Goal: Task Accomplishment & Management: Complete application form

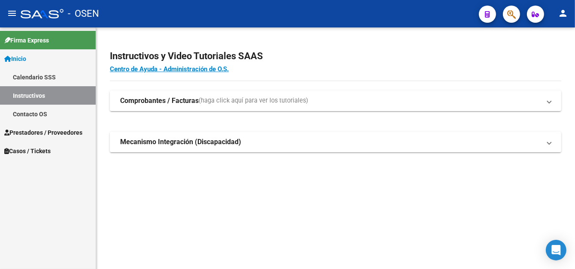
click at [60, 137] on link "Prestadores / Proveedores" at bounding box center [48, 132] width 96 height 18
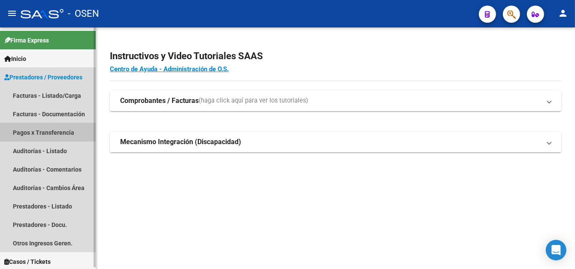
click at [71, 133] on link "Pagos x Transferencia" at bounding box center [48, 132] width 96 height 18
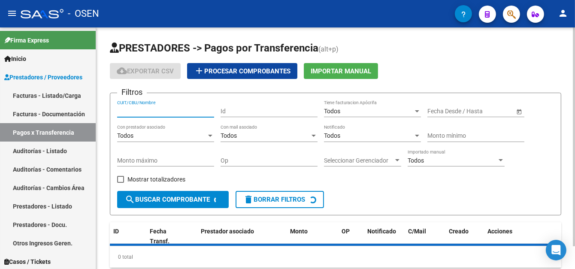
click at [136, 109] on input "CUIT/CBU/Nombre" at bounding box center [165, 111] width 97 height 7
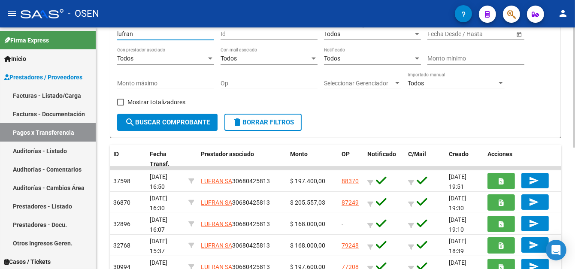
scroll to position [86, 0]
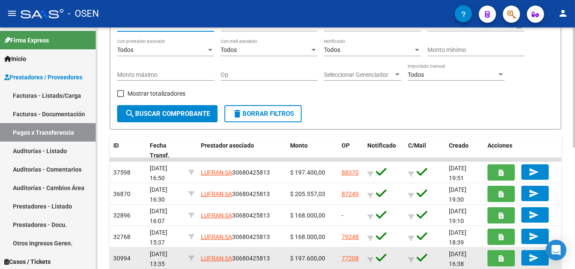
type input "lufran"
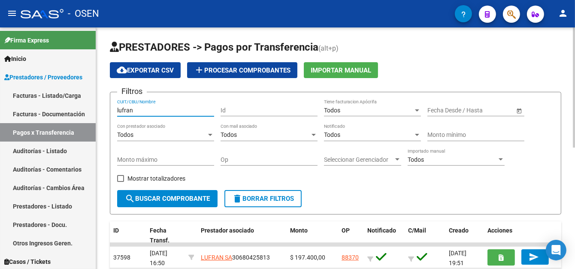
scroll to position [0, 0]
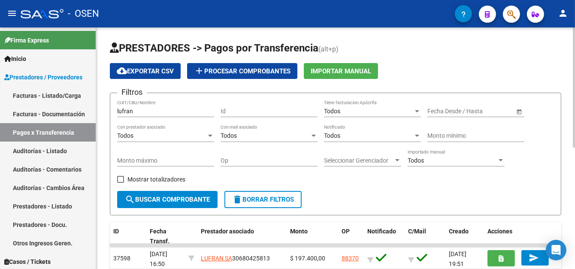
drag, startPoint x: 150, startPoint y: 114, endPoint x: 98, endPoint y: 114, distance: 52.3
click at [98, 114] on div "PRESTADORES -> Pagos por Transferencia (alt+p) cloud_download Exportar CSV add …" at bounding box center [335, 270] width 479 height 486
click at [71, 93] on link "Facturas - Listado/Carga" at bounding box center [48, 95] width 96 height 18
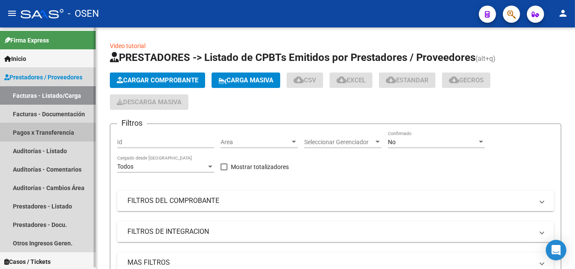
click at [51, 133] on link "Pagos x Transferencia" at bounding box center [48, 132] width 96 height 18
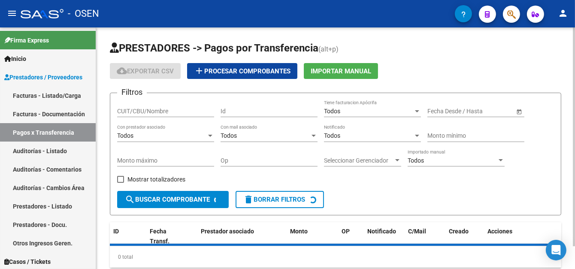
click at [139, 109] on input "CUIT/CBU/Nombre" at bounding box center [165, 111] width 97 height 7
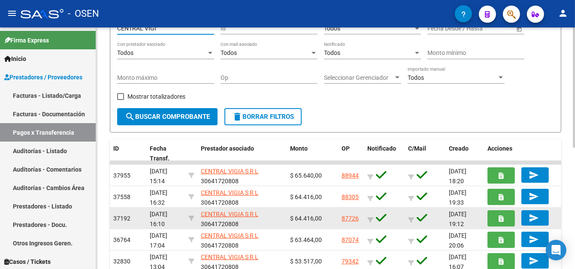
scroll to position [86, 0]
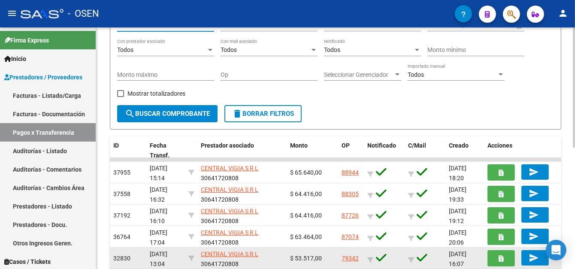
type input "CENTRAL VIGI"
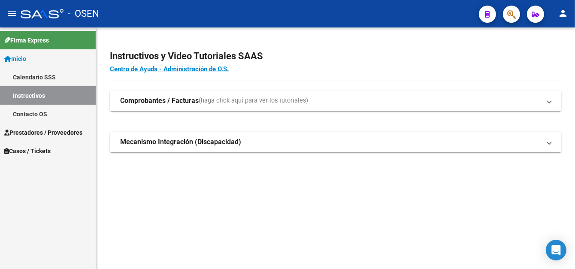
click at [39, 135] on span "Prestadores / Proveedores" at bounding box center [43, 132] width 78 height 9
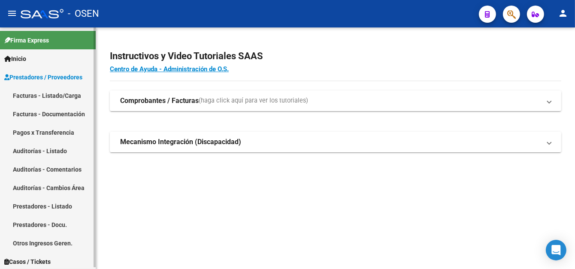
click at [64, 134] on link "Pagos x Transferencia" at bounding box center [48, 132] width 96 height 18
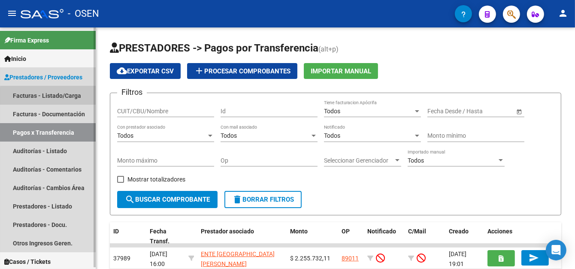
click at [60, 97] on link "Facturas - Listado/Carga" at bounding box center [48, 95] width 96 height 18
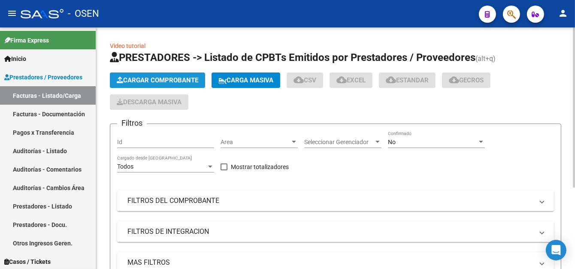
click at [136, 82] on span "Cargar Comprobante" at bounding box center [157, 80] width 81 height 8
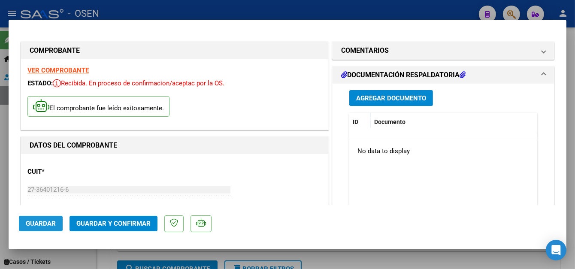
drag, startPoint x: 38, startPoint y: 223, endPoint x: 213, endPoint y: 28, distance: 261.2
click at [38, 222] on span "Guardar" at bounding box center [41, 224] width 30 height 8
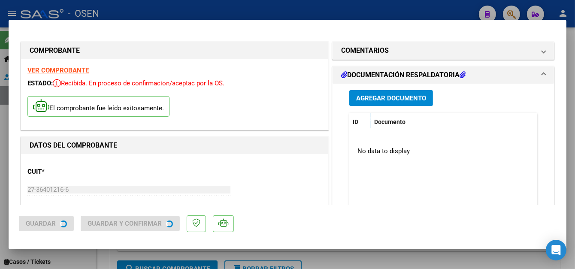
click at [233, 12] on div at bounding box center [287, 134] width 575 height 269
type input "$ 0,00"
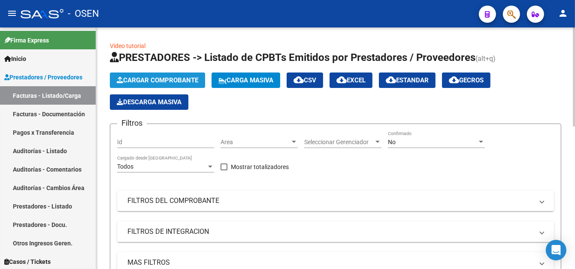
click at [139, 76] on span "Cargar Comprobante" at bounding box center [157, 80] width 81 height 8
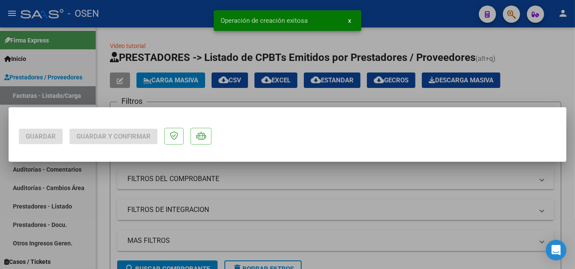
click at [40, 225] on div "Guardar Guardar y Confirmar Operación de creación exitosa x" at bounding box center [287, 134] width 575 height 269
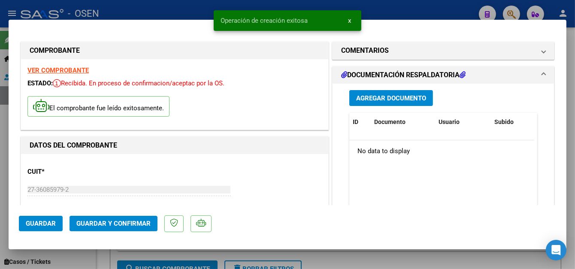
click at [48, 220] on span "Guardar" at bounding box center [41, 224] width 30 height 8
click at [171, 15] on div at bounding box center [287, 134] width 575 height 269
type input "$ 0,00"
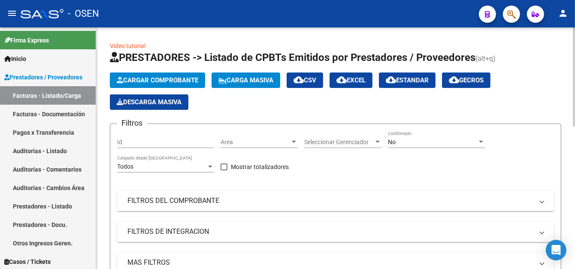
click at [160, 72] on button "Cargar Comprobante" at bounding box center [157, 79] width 95 height 15
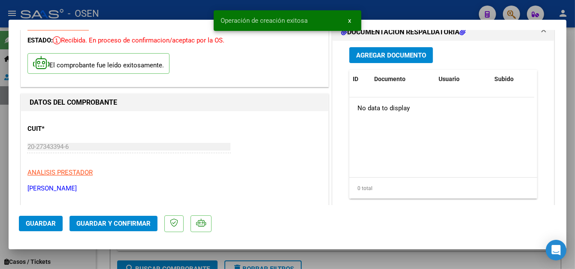
scroll to position [86, 0]
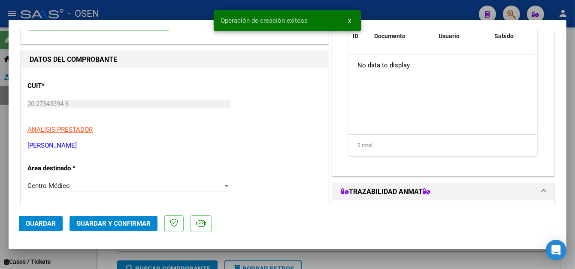
click at [50, 219] on button "Guardar" at bounding box center [41, 223] width 44 height 15
click at [275, 5] on div "Operación de edición exitosa x" at bounding box center [287, 20] width 168 height 41
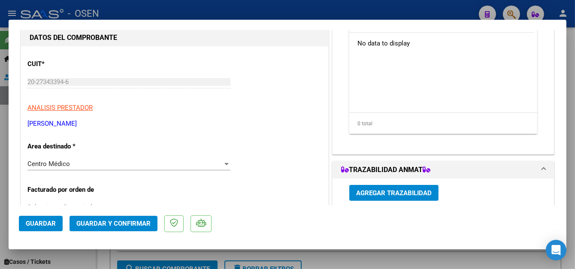
scroll to position [129, 0]
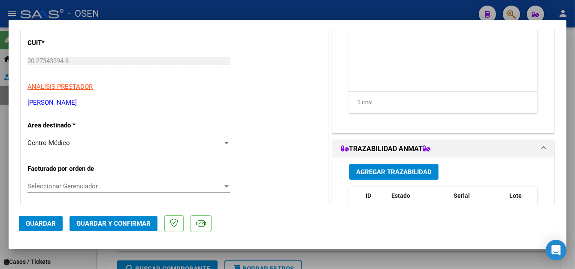
click at [33, 221] on span "Guardar" at bounding box center [41, 224] width 30 height 8
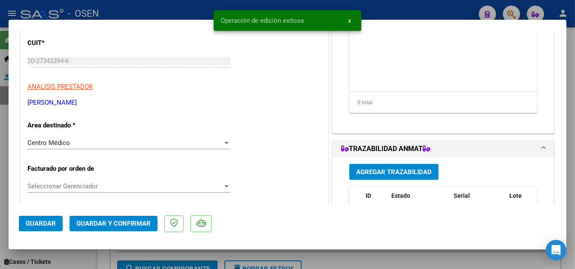
click at [166, 11] on div at bounding box center [287, 134] width 575 height 269
type input "$ 0,00"
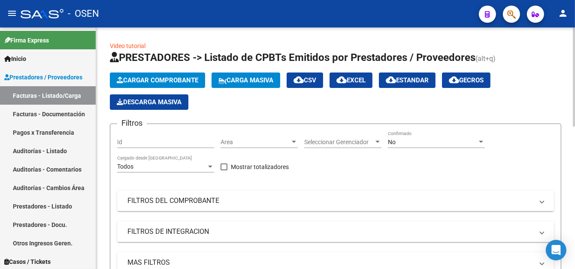
click at [182, 76] on span "Cargar Comprobante" at bounding box center [157, 80] width 81 height 8
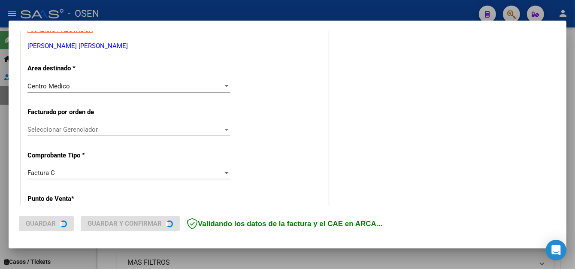
scroll to position [172, 0]
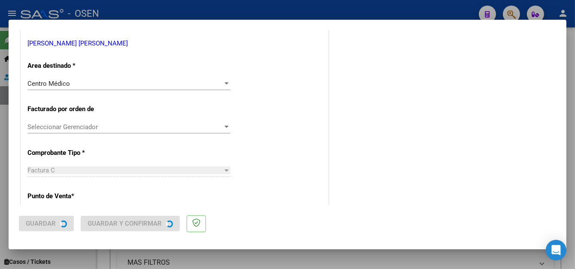
click at [49, 221] on div "COMPROBANTE VER COMPROBANTE El comprobante fue leído exitosamente. DATOS DEL CO…" at bounding box center [287, 134] width 575 height 269
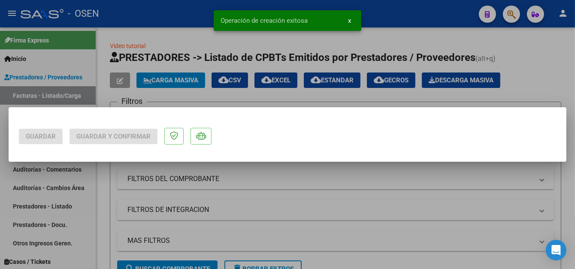
scroll to position [0, 0]
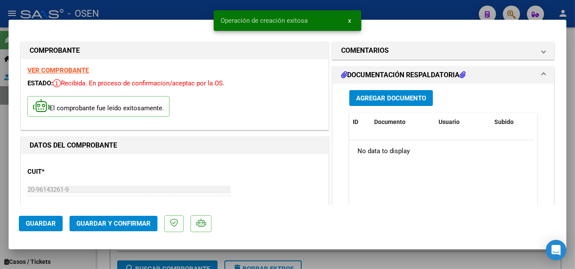
click at [32, 226] on span "Guardar" at bounding box center [41, 224] width 30 height 8
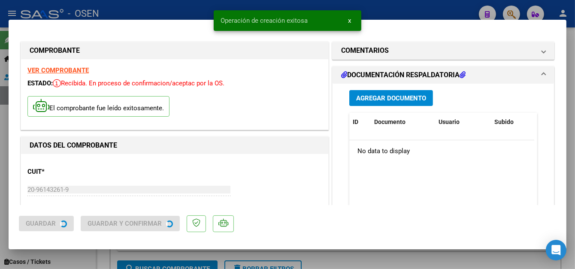
click at [175, 6] on div at bounding box center [287, 134] width 575 height 269
type input "$ 0,00"
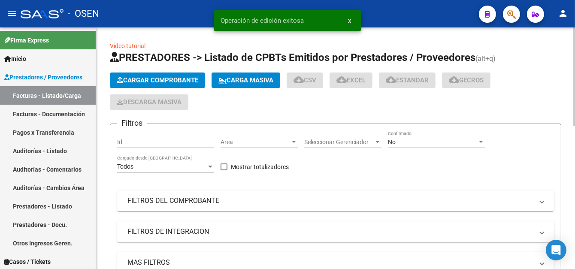
drag, startPoint x: 193, startPoint y: 27, endPoint x: 309, endPoint y: 49, distance: 117.8
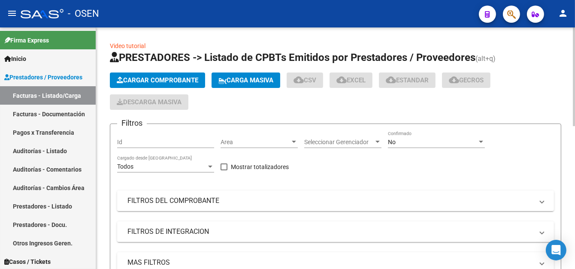
drag, startPoint x: 193, startPoint y: 48, endPoint x: 257, endPoint y: 55, distance: 65.1
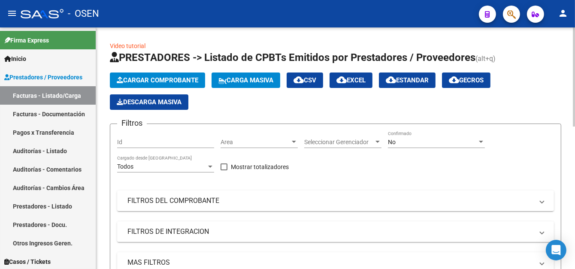
drag, startPoint x: 214, startPoint y: 52, endPoint x: 260, endPoint y: 52, distance: 45.9
click at [260, 52] on span "PRESTADORES -> Listado de CPBTs Emitidos por Prestadores / Proveedores" at bounding box center [292, 57] width 365 height 12
drag, startPoint x: 206, startPoint y: 57, endPoint x: 290, endPoint y: 60, distance: 84.1
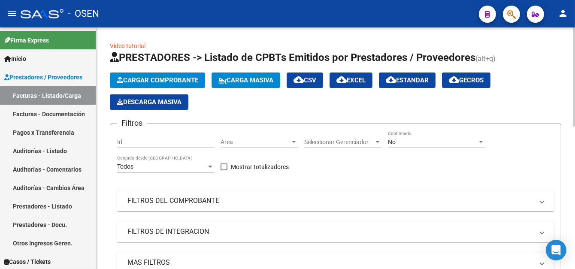
click at [289, 60] on span "PRESTADORES -> Listado de CPBTs Emitidos por Prestadores / Proveedores" at bounding box center [292, 57] width 365 height 12
drag, startPoint x: 292, startPoint y: 57, endPoint x: 407, endPoint y: 63, distance: 115.5
click at [407, 63] on span "PRESTADORES -> Listado de CPBTs Emitidos por Prestadores / Proveedores" at bounding box center [292, 57] width 365 height 12
drag, startPoint x: 417, startPoint y: 57, endPoint x: 474, endPoint y: 60, distance: 57.1
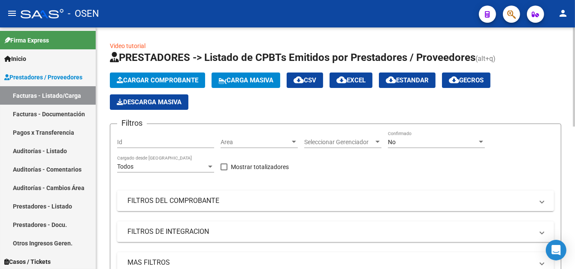
click at [474, 60] on h1 "PRESTADORES -> Listado de CPBTs Emitidos por Prestadores / Proveedores (alt+q)" at bounding box center [335, 58] width 451 height 15
click at [499, 58] on h1 "PRESTADORES -> Listado de CPBTs Emitidos por Prestadores / Proveedores (alt+q)" at bounding box center [335, 58] width 451 height 15
drag, startPoint x: 499, startPoint y: 58, endPoint x: 118, endPoint y: 45, distance: 381.1
drag, startPoint x: 233, startPoint y: 45, endPoint x: 229, endPoint y: 42, distance: 5.2
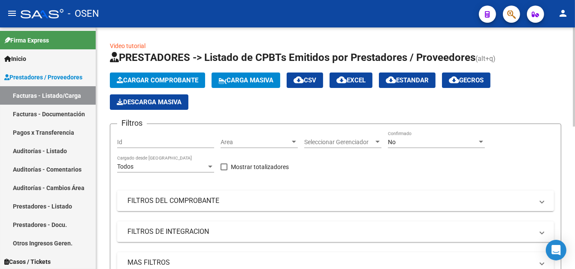
click at [134, 76] on span "Cargar Comprobante" at bounding box center [157, 80] width 81 height 8
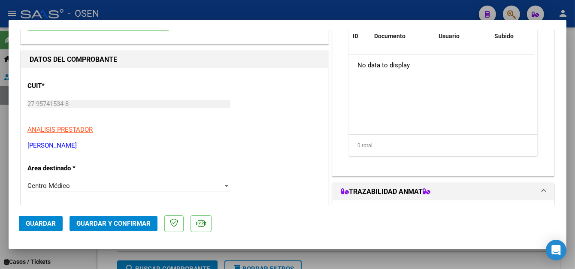
scroll to position [172, 0]
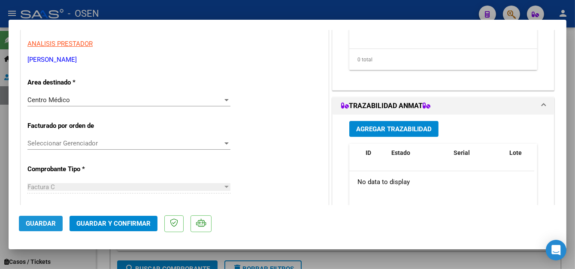
click at [48, 220] on span "Guardar" at bounding box center [41, 224] width 30 height 8
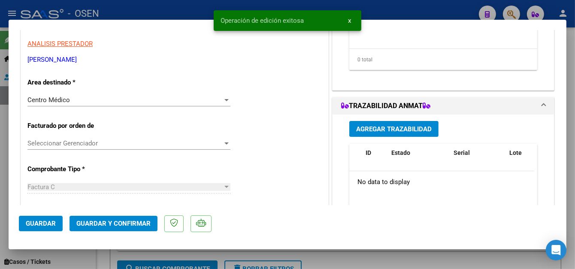
click at [434, 13] on div at bounding box center [287, 134] width 575 height 269
type input "$ 0,00"
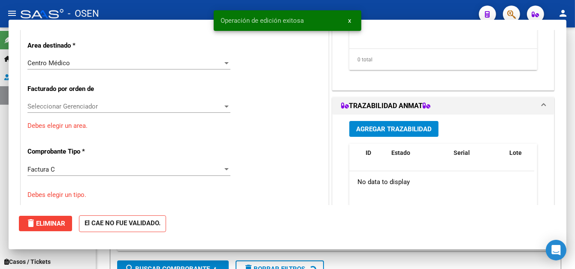
scroll to position [145, 0]
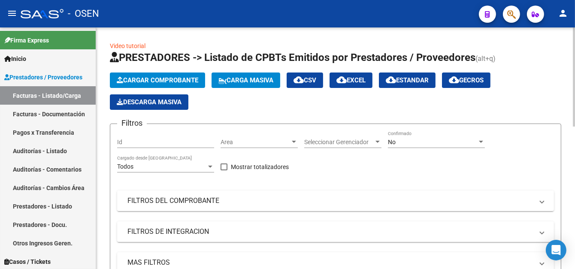
drag, startPoint x: 145, startPoint y: 48, endPoint x: 109, endPoint y: 48, distance: 36.0
click at [172, 159] on div "Todos Cargado desde [GEOGRAPHIC_DATA]" at bounding box center [165, 163] width 97 height 17
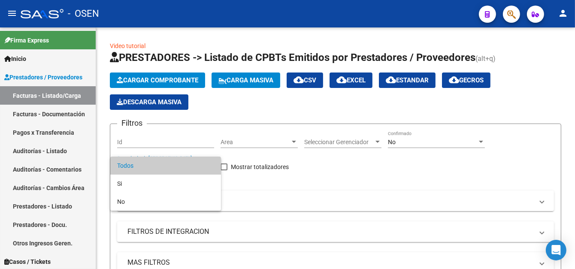
click at [320, 175] on div at bounding box center [287, 134] width 575 height 269
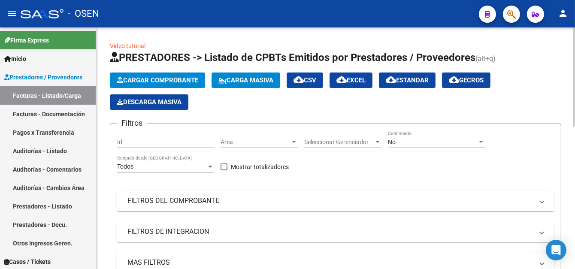
drag, startPoint x: 307, startPoint y: 170, endPoint x: 238, endPoint y: 159, distance: 69.9
click at [238, 159] on div "Filtros Id Area Area Seleccionar Gerenciador Seleccionar Gerenciador No Confirm…" at bounding box center [335, 206] width 437 height 151
click at [262, 172] on div "Mostrar totalizadores" at bounding box center [257, 170] width 75 height 17
click at [265, 175] on div "Mostrar totalizadores" at bounding box center [257, 170] width 75 height 17
click at [178, 140] on input "Id" at bounding box center [165, 142] width 97 height 7
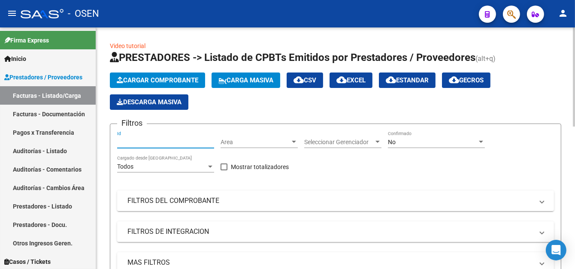
click at [186, 72] on button "Cargar Comprobante" at bounding box center [157, 79] width 95 height 15
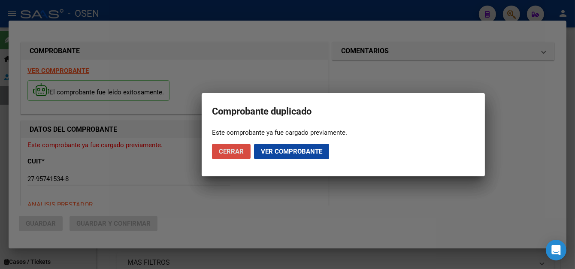
drag, startPoint x: 238, startPoint y: 149, endPoint x: 277, endPoint y: 4, distance: 149.7
click at [238, 148] on span "Cerrar" at bounding box center [231, 152] width 25 height 8
